Goal: Find specific page/section: Find specific page/section

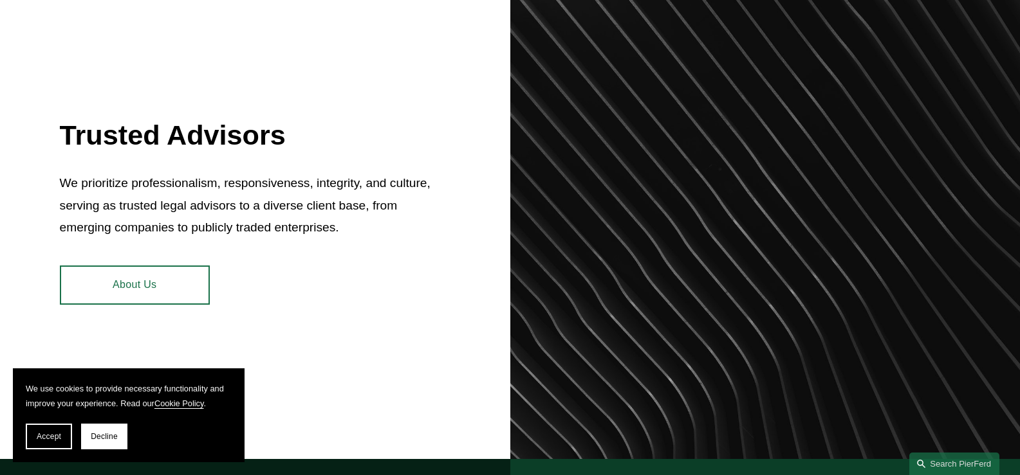
scroll to position [513, 0]
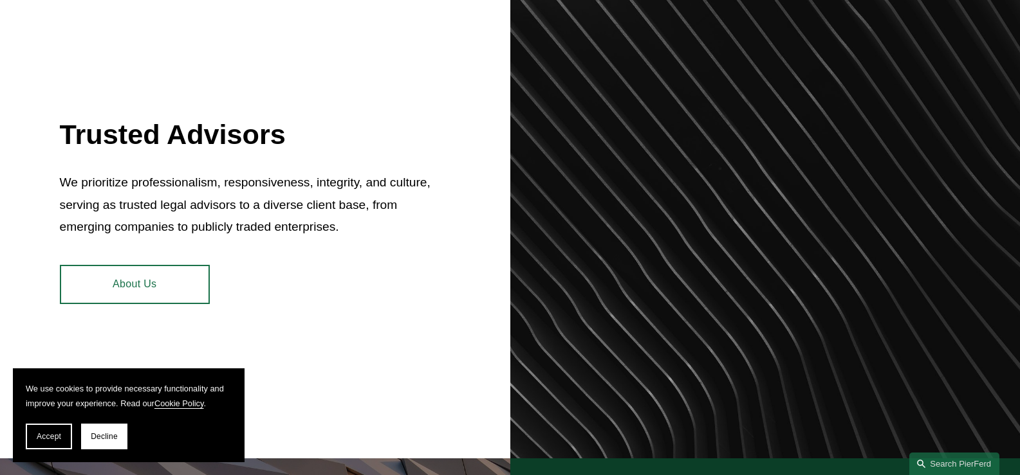
click at [153, 299] on link "About Us" at bounding box center [135, 284] width 150 height 39
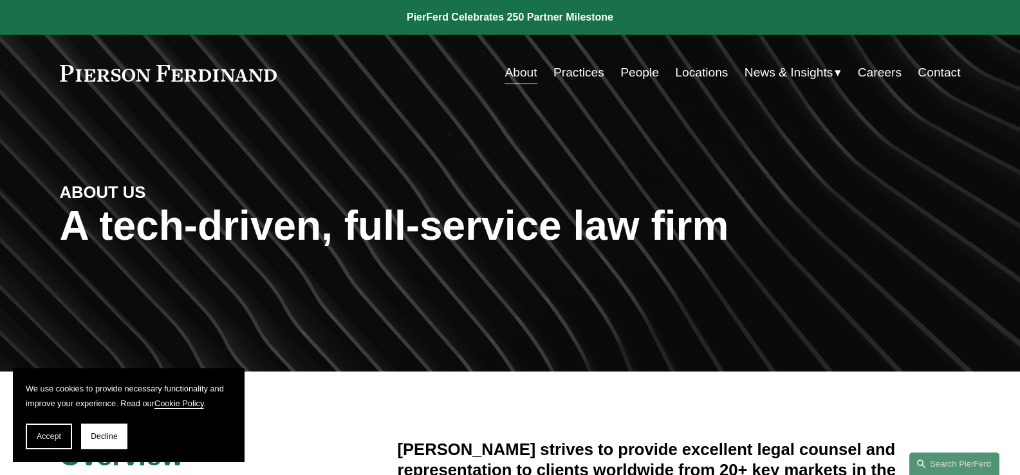
click at [628, 72] on link "People" at bounding box center [639, 72] width 39 height 24
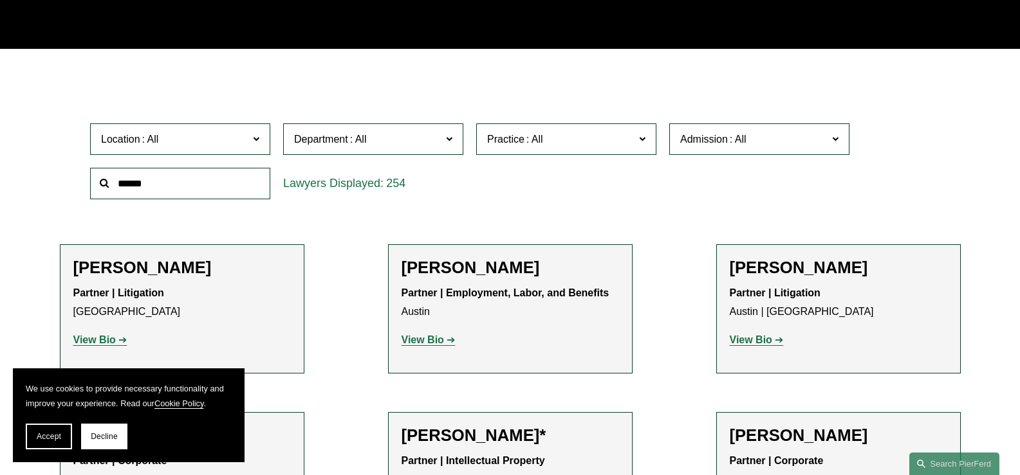
scroll to position [322, 0]
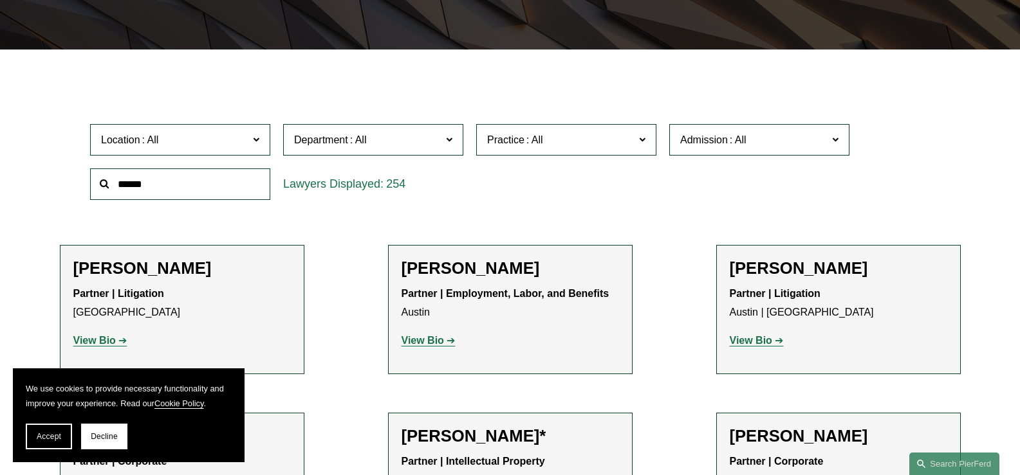
click at [248, 139] on span "Location" at bounding box center [174, 139] width 147 height 17
click at [0, 0] on link "Philadelphia" at bounding box center [0, 0] width 0 height 0
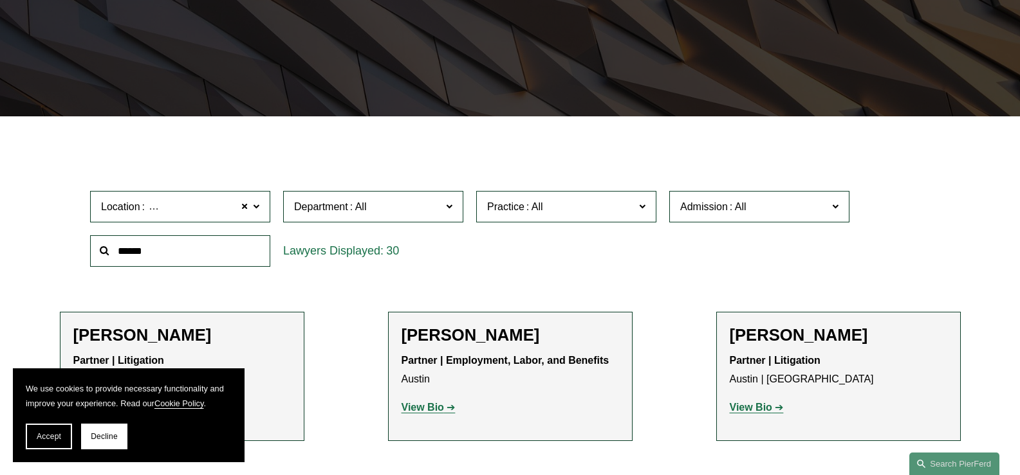
scroll to position [241, 0]
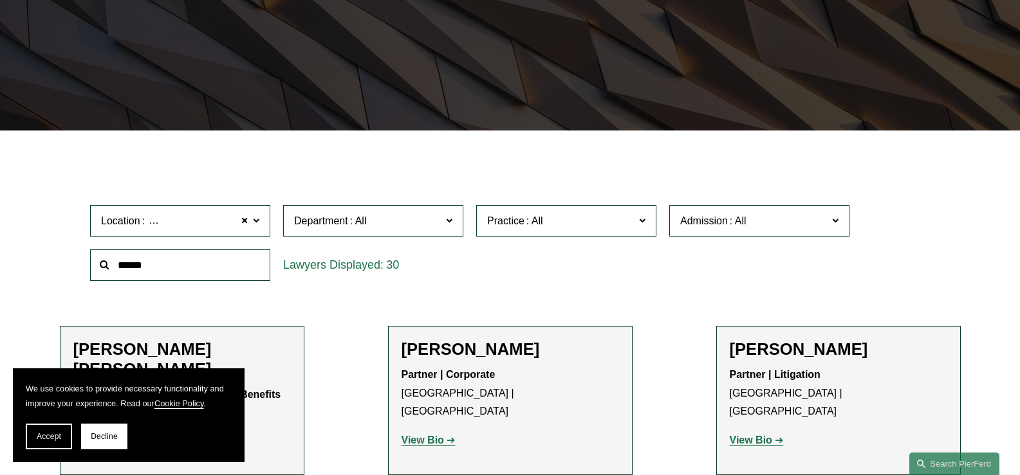
click at [425, 226] on span "Department" at bounding box center [367, 220] width 147 height 17
click at [454, 228] on label "Department" at bounding box center [373, 221] width 180 height 32
click at [527, 226] on span at bounding box center [534, 221] width 21 height 11
click at [739, 264] on div "Location Philadelphia Philadelphia All Atlanta Austin Boston Charlotte Chicago …" at bounding box center [510, 243] width 852 height 88
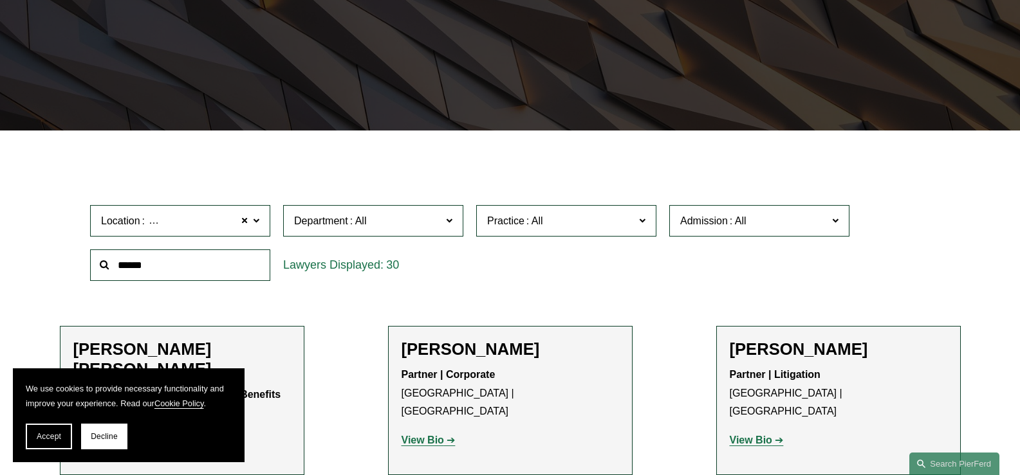
click at [803, 224] on span "Admission" at bounding box center [753, 220] width 147 height 17
click at [0, 0] on link "Pennsylvania" at bounding box center [0, 0] width 0 height 0
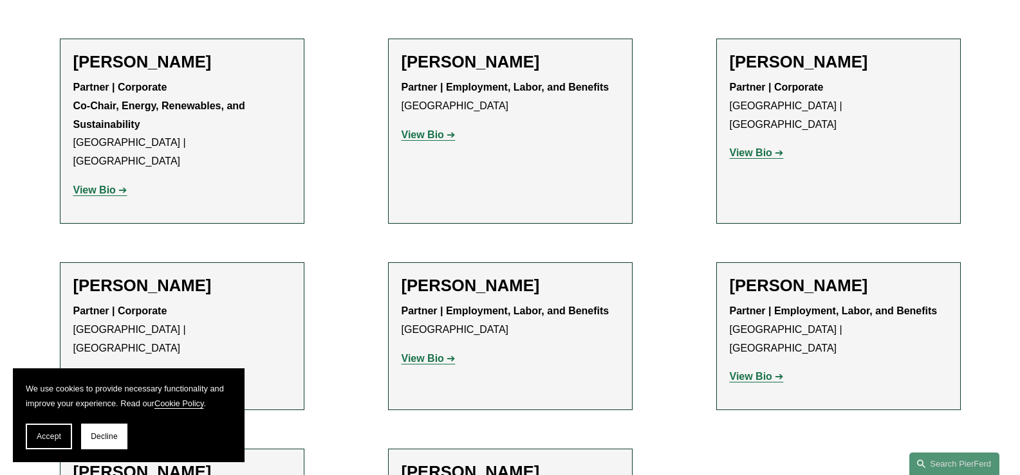
scroll to position [1857, 0]
click at [107, 443] on button "Decline" at bounding box center [104, 437] width 46 height 26
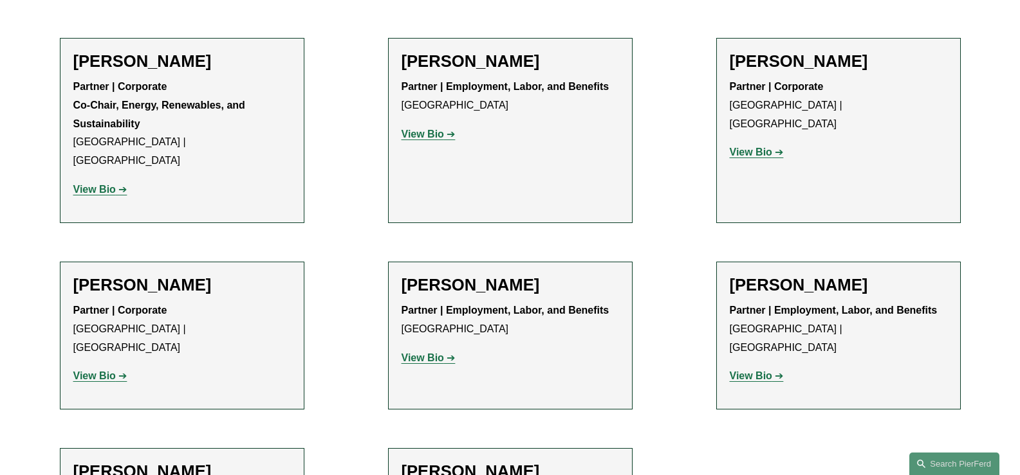
scroll to position [1856, 0]
